Goal: Task Accomplishment & Management: Use online tool/utility

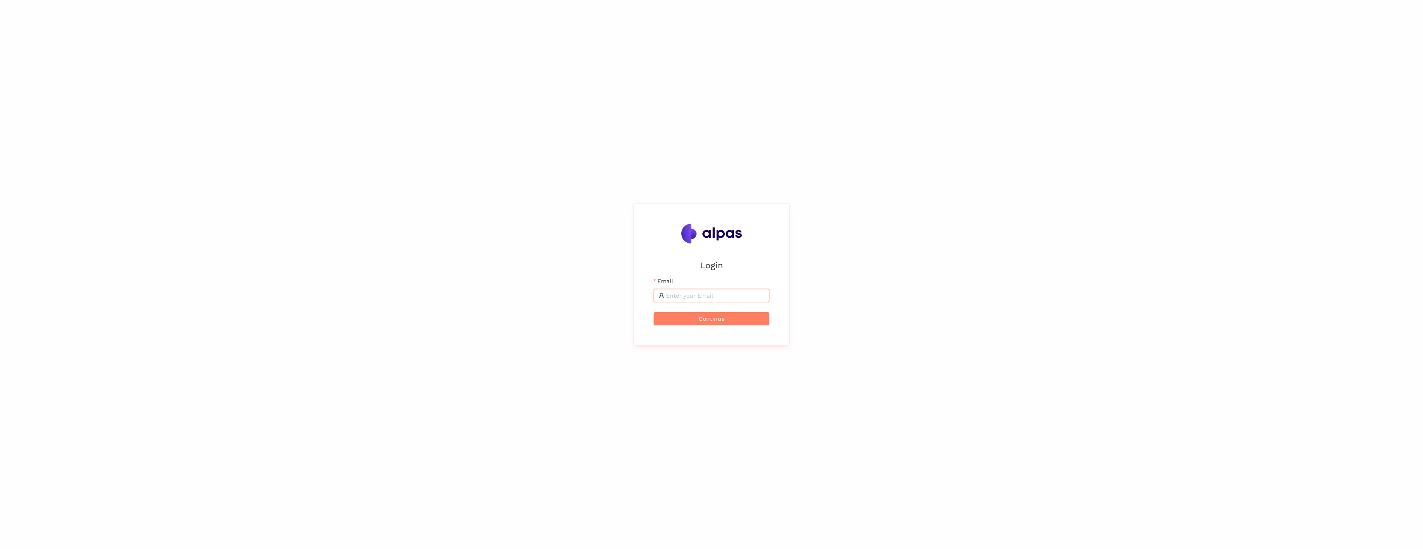
click at [680, 299] on input "Email" at bounding box center [715, 295] width 98 height 9
type input "max@alpas.ai"
click at [712, 320] on span "Continue" at bounding box center [712, 318] width 26 height 9
click at [693, 272] on span at bounding box center [712, 278] width 116 height 13
click at [654, 295] on button "Login" at bounding box center [712, 301] width 116 height 13
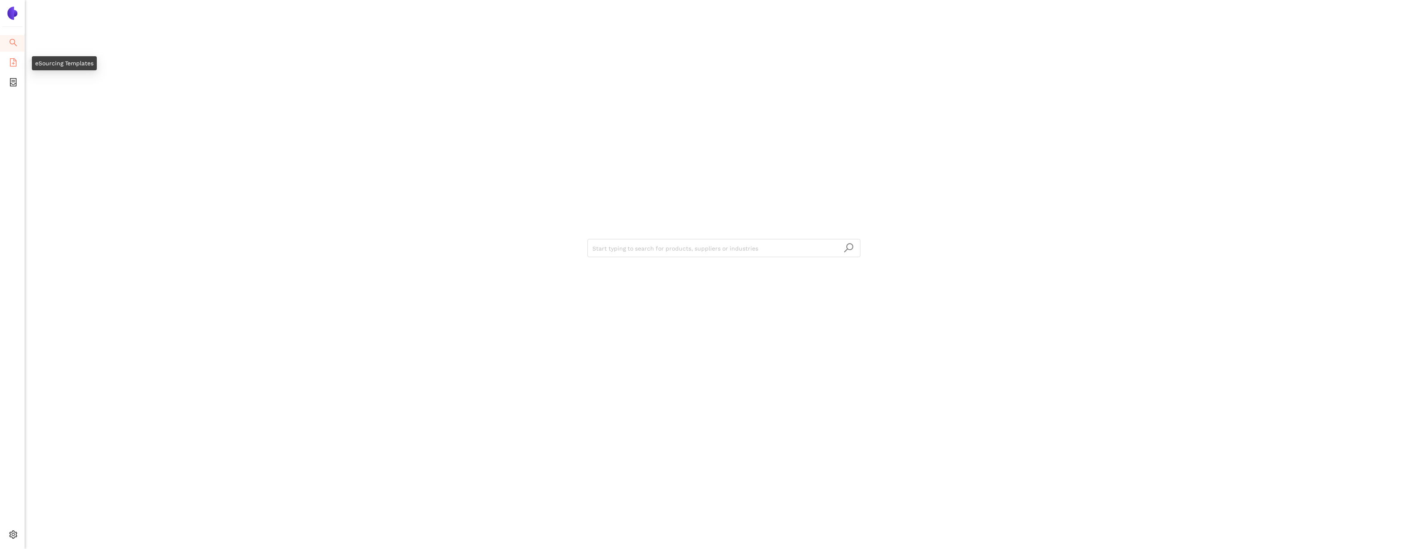
click at [11, 65] on icon "file-add" at bounding box center [13, 62] width 8 height 8
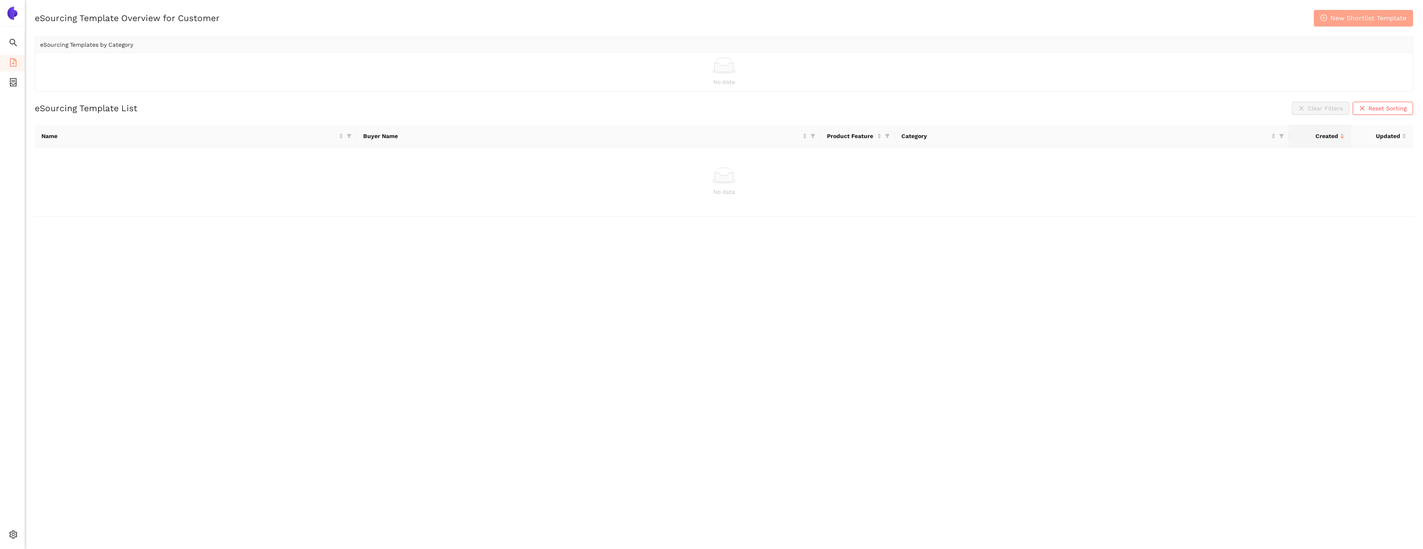
click at [1342, 23] on span "New Shortlist Template" at bounding box center [1368, 18] width 76 height 10
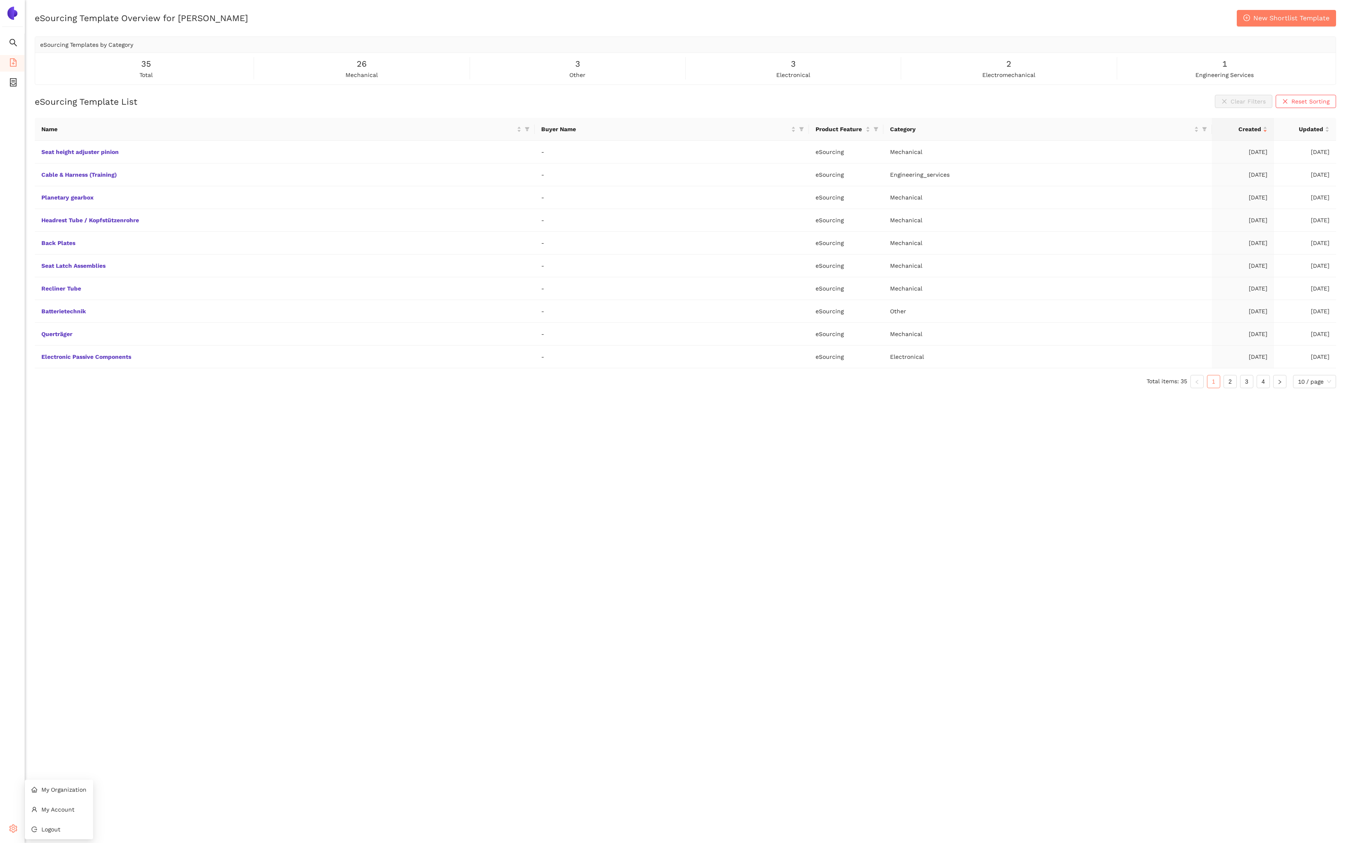
click at [17, 826] on div "Settings" at bounding box center [12, 829] width 25 height 17
click at [39, 827] on li "Logout" at bounding box center [59, 829] width 68 height 17
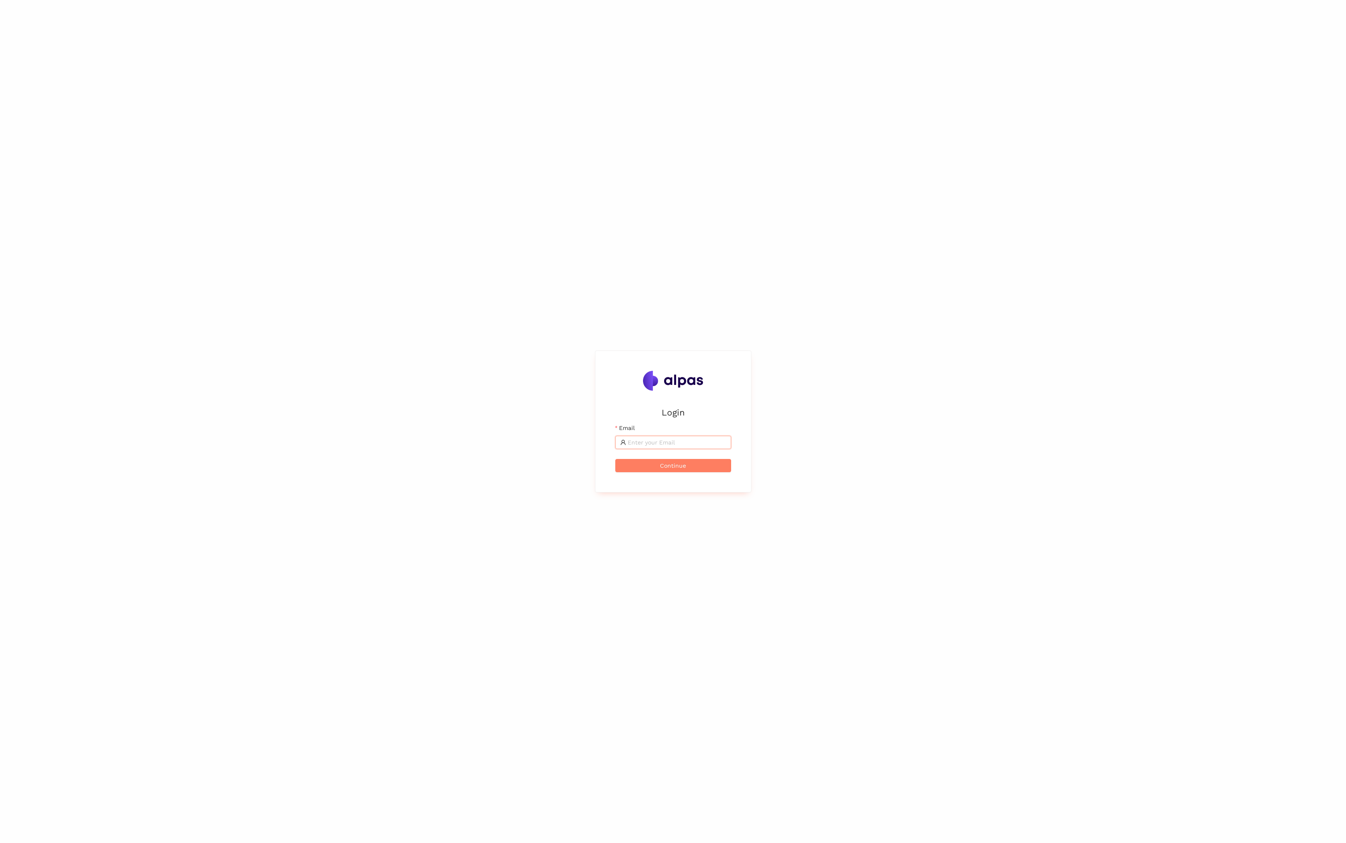
click at [662, 444] on input "Email" at bounding box center [677, 442] width 98 height 9
type input "max@alpas.ai"
click at [704, 467] on button "Continue" at bounding box center [673, 465] width 116 height 13
click at [666, 446] on input "Email" at bounding box center [677, 442] width 98 height 9
type input "max@alpas.ai"
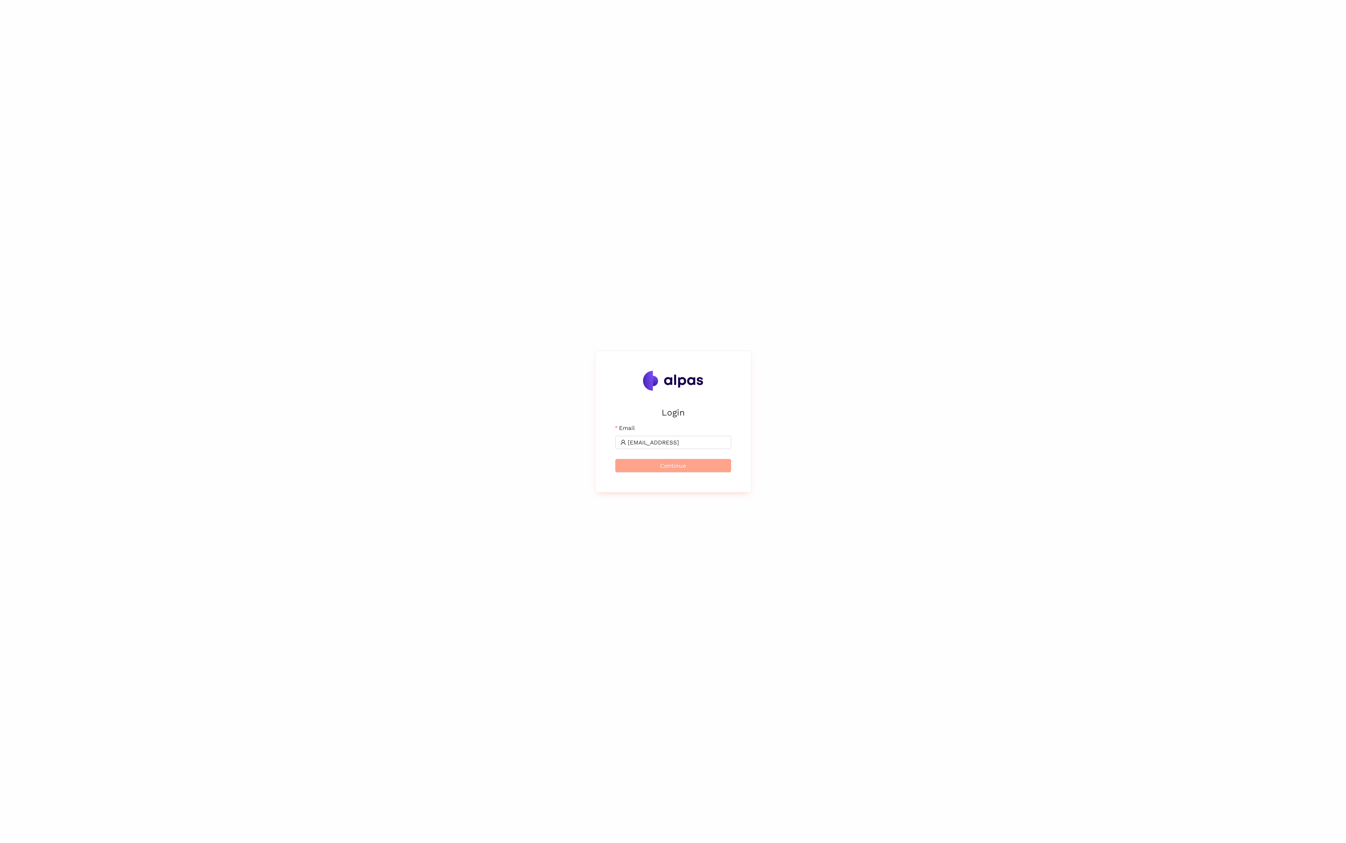
click at [681, 466] on span "Continue" at bounding box center [673, 465] width 26 height 9
click at [615, 442] on button "Login" at bounding box center [673, 448] width 116 height 13
click at [704, 447] on span at bounding box center [673, 442] width 116 height 13
click at [703, 445] on input "Email" at bounding box center [677, 442] width 98 height 9
type input "max@alpas.ai"
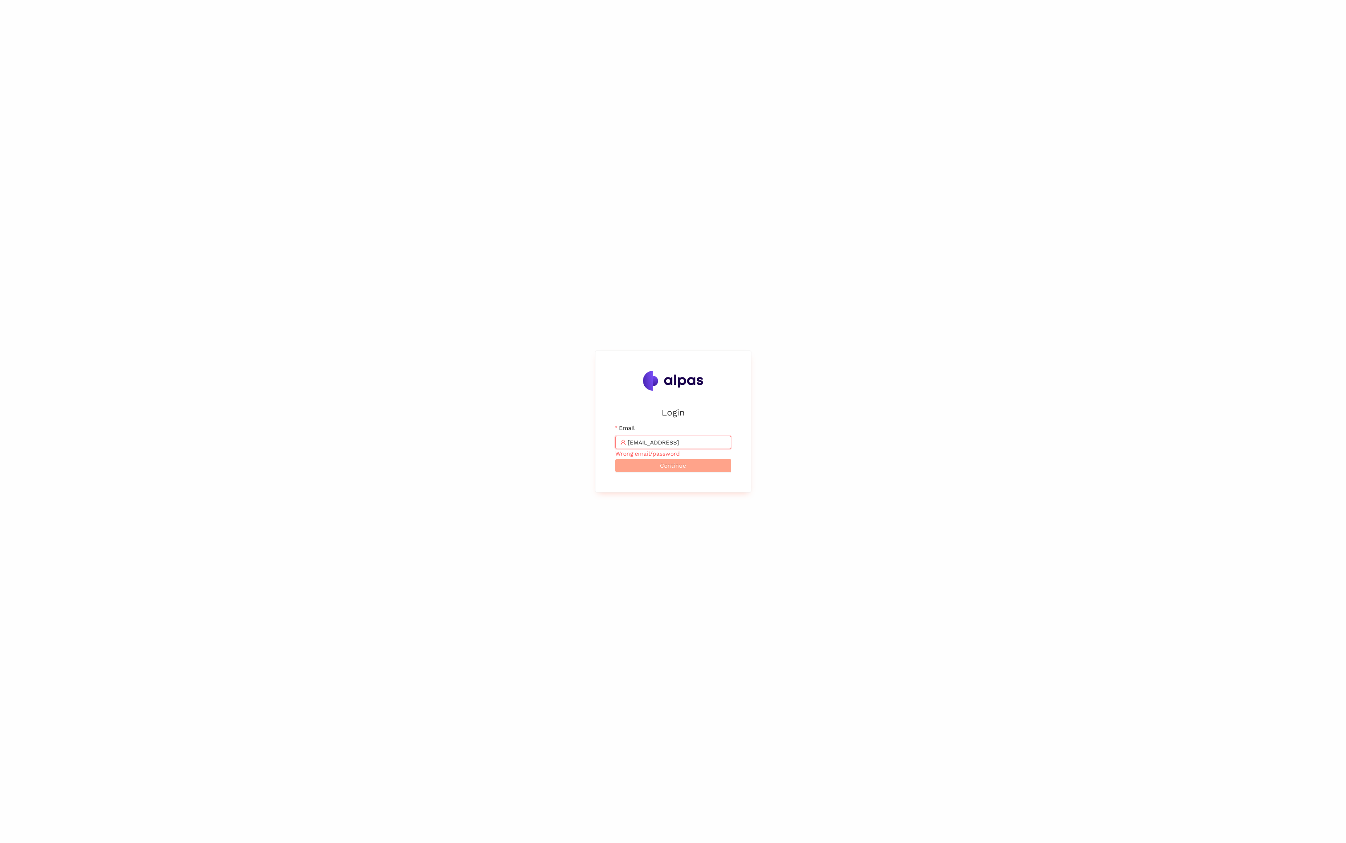
click at [697, 465] on button "Continue" at bounding box center [673, 465] width 116 height 13
click at [665, 417] on div "Password" at bounding box center [673, 413] width 116 height 12
click at [615, 442] on button "Login" at bounding box center [673, 448] width 116 height 13
click at [12, 64] on icon "file-add" at bounding box center [13, 62] width 8 height 8
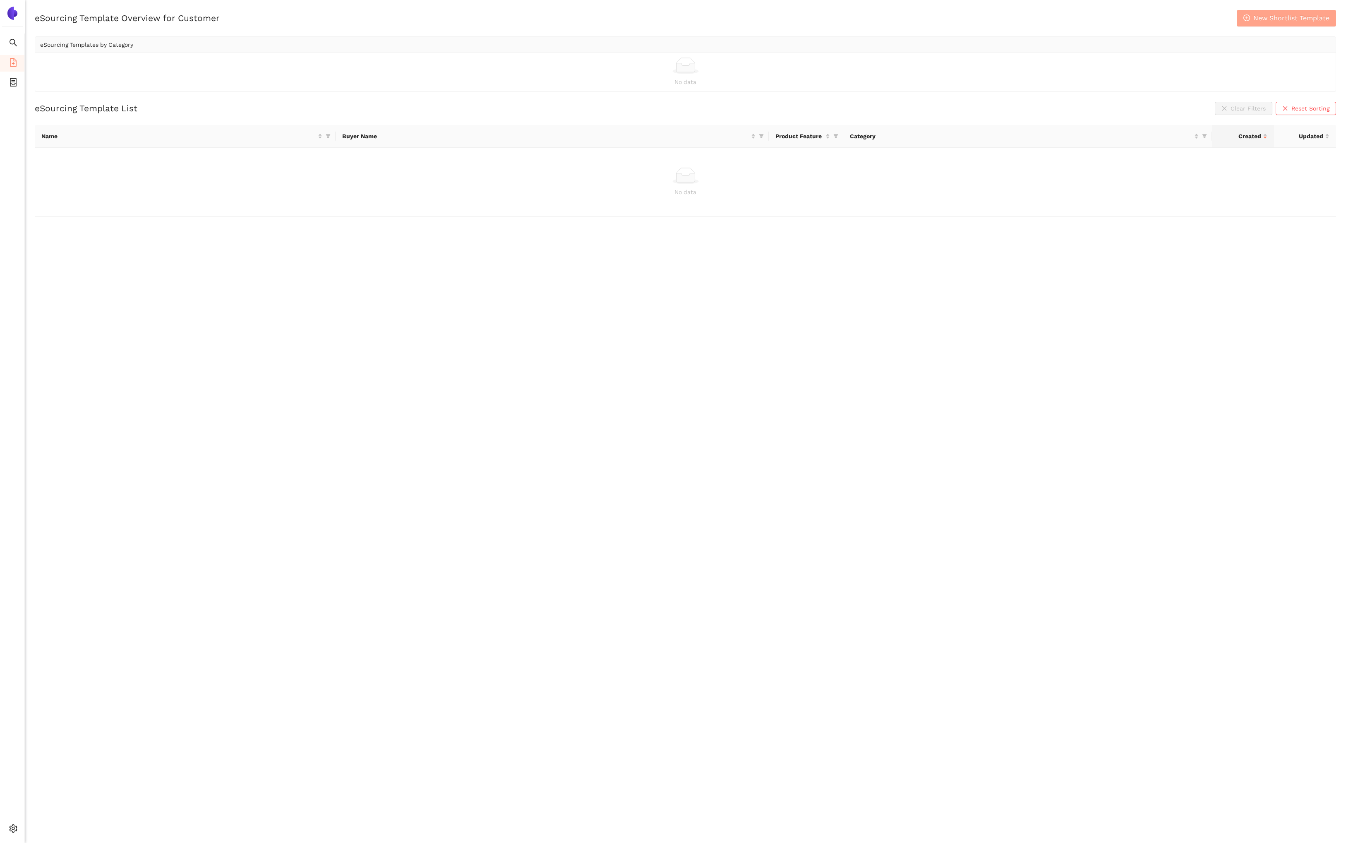
click at [1254, 22] on span "New Shortlist Template" at bounding box center [1291, 18] width 76 height 10
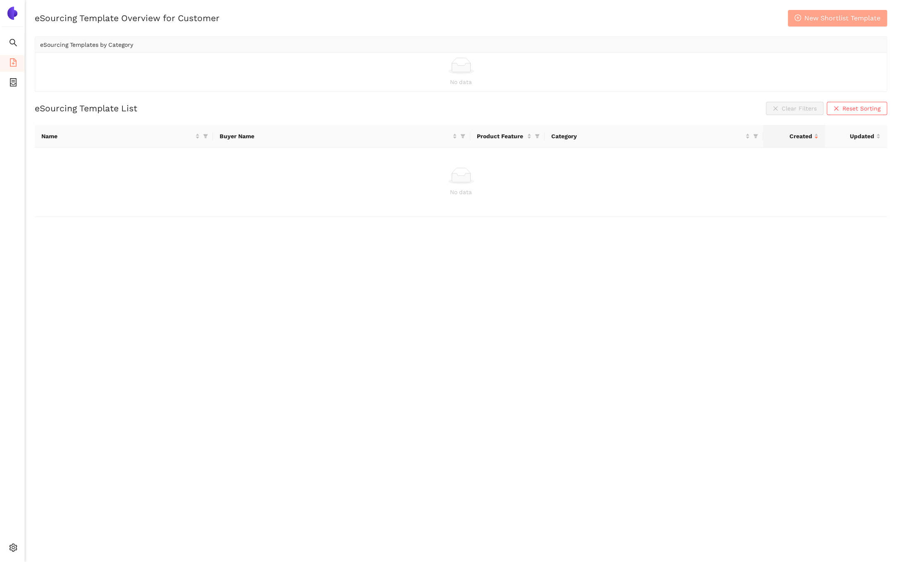
click at [831, 16] on span "New Shortlist Template" at bounding box center [843, 18] width 76 height 10
